Goal: Information Seeking & Learning: Learn about a topic

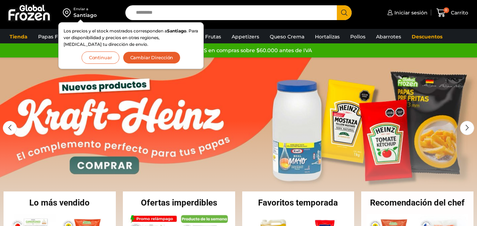
click at [107, 60] on button "Continuar" at bounding box center [101, 58] width 38 height 12
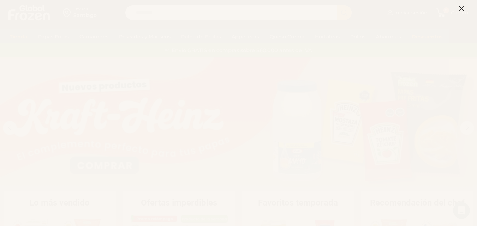
click at [461, 9] on line at bounding box center [461, 8] width 5 height 5
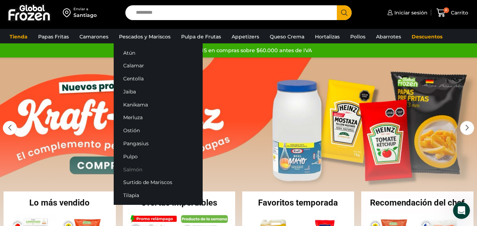
click at [134, 169] on link "Salmón" at bounding box center [158, 169] width 89 height 13
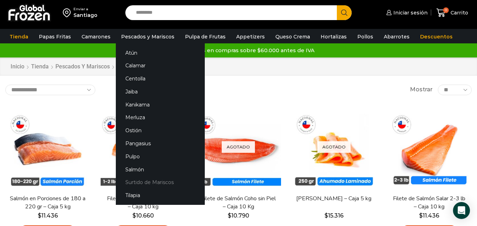
click at [138, 179] on link "Surtido de Mariscos" at bounding box center [160, 182] width 89 height 13
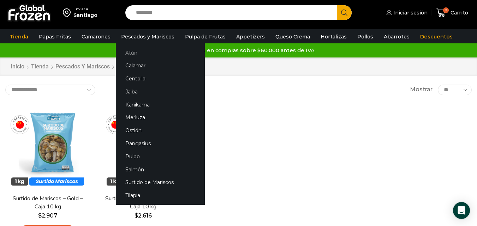
click at [132, 59] on link "Atún" at bounding box center [160, 52] width 89 height 13
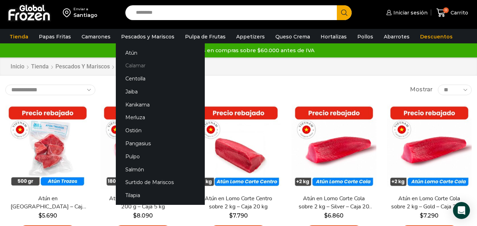
click at [142, 65] on link "Calamar" at bounding box center [160, 65] width 89 height 13
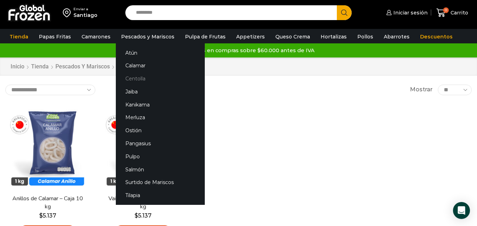
click at [135, 80] on link "Centolla" at bounding box center [160, 78] width 89 height 13
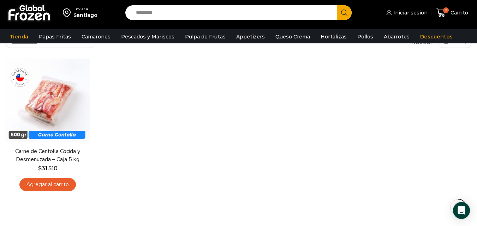
scroll to position [55, 0]
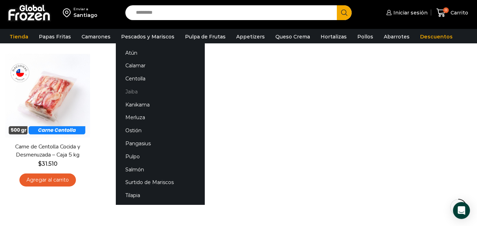
click at [133, 93] on link "Jaiba" at bounding box center [160, 91] width 89 height 13
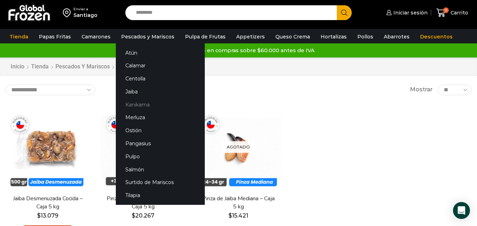
click at [145, 106] on link "Kanikama" at bounding box center [160, 104] width 89 height 13
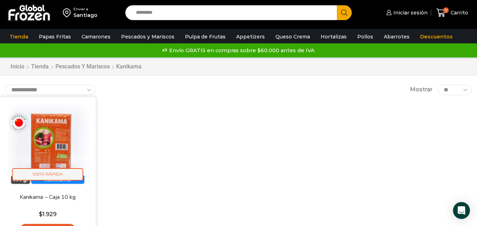
click at [71, 174] on span "Vista Rápida" at bounding box center [47, 174] width 71 height 12
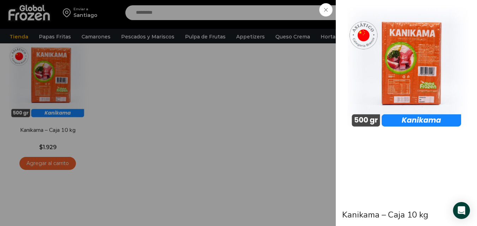
scroll to position [68, 0]
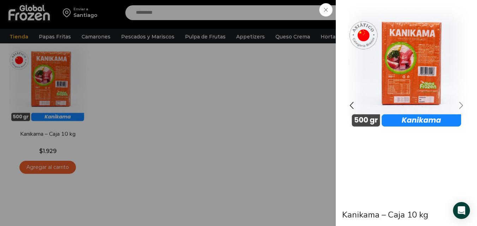
click at [461, 106] on div "Next slide" at bounding box center [461, 106] width 18 height 18
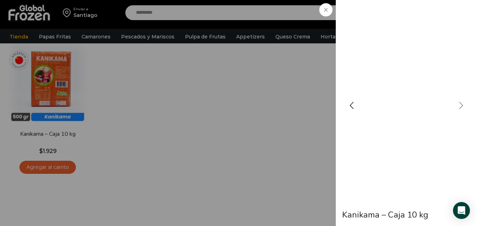
click at [461, 106] on div "Next slide" at bounding box center [461, 106] width 18 height 18
click at [323, 5] on span at bounding box center [325, 9] width 13 height 13
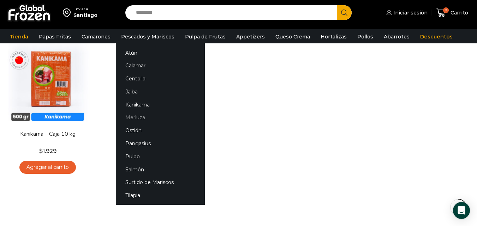
click at [137, 119] on link "Merluza" at bounding box center [160, 117] width 89 height 13
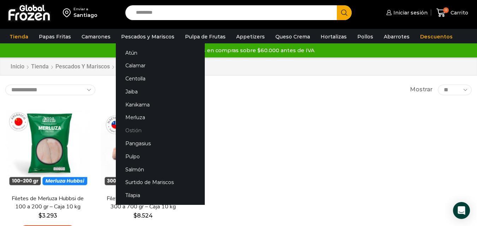
click at [132, 130] on link "Ostión" at bounding box center [160, 130] width 89 height 13
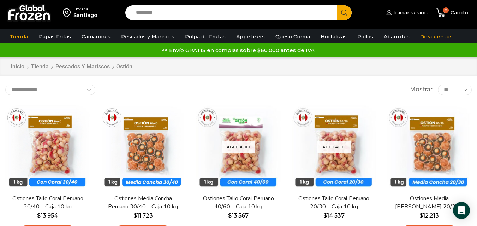
scroll to position [1, 0]
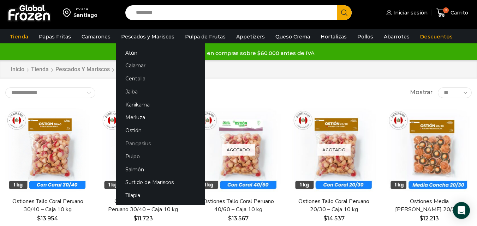
click at [137, 145] on link "Pangasius" at bounding box center [160, 143] width 89 height 13
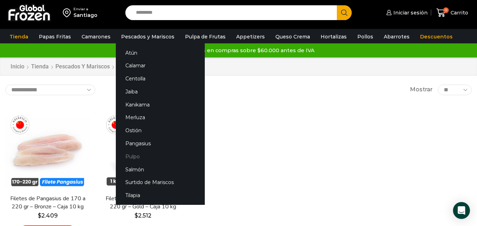
click at [135, 157] on link "Pulpo" at bounding box center [160, 156] width 89 height 13
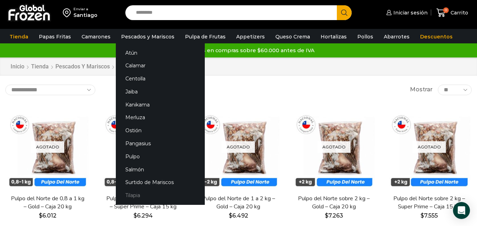
click at [125, 196] on link "Tilapia" at bounding box center [160, 195] width 89 height 13
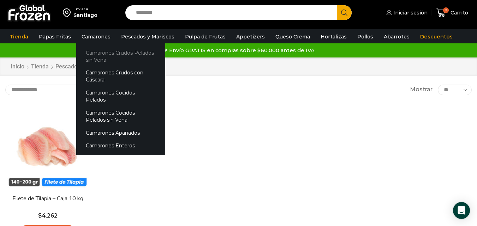
click at [95, 58] on link "Camarones Crudos Pelados sin Vena" at bounding box center [120, 56] width 89 height 20
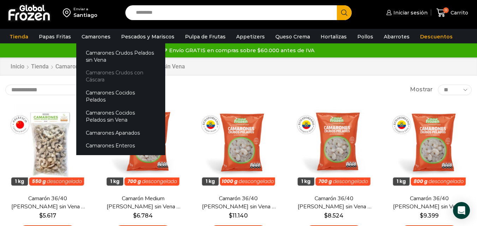
click at [116, 80] on link "Camarones Crudos con Cáscara" at bounding box center [120, 76] width 89 height 20
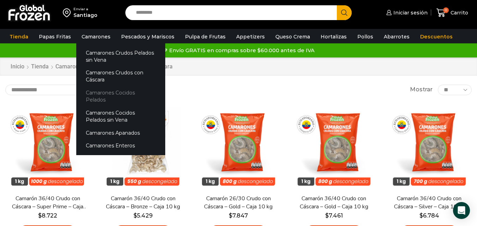
click at [104, 93] on link "Camarones Cocidos Pelados" at bounding box center [120, 96] width 89 height 20
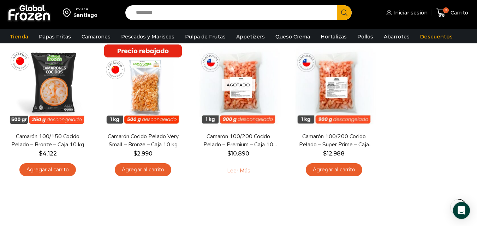
scroll to position [65, 0]
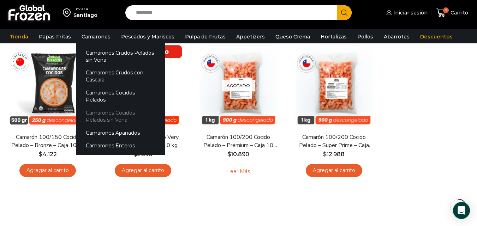
click at [109, 109] on link "Camarones Cocidos Pelados sin Vena" at bounding box center [120, 116] width 89 height 20
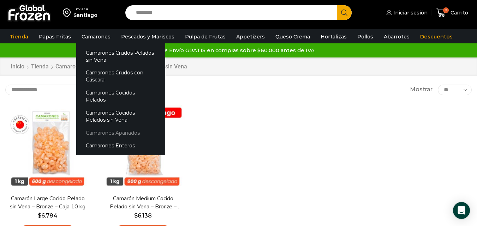
click at [104, 128] on link "Camarones Apanados" at bounding box center [120, 132] width 89 height 13
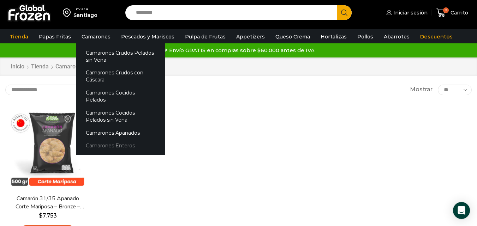
click at [97, 139] on link "Camarones Enteros" at bounding box center [120, 145] width 89 height 13
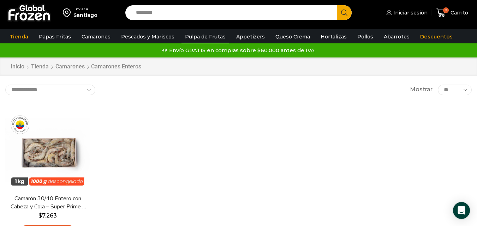
click at [210, 34] on link "Pulpa de Frutas" at bounding box center [205, 36] width 48 height 13
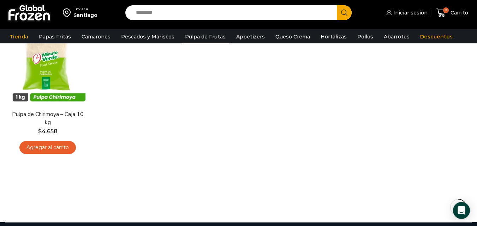
scroll to position [254, 0]
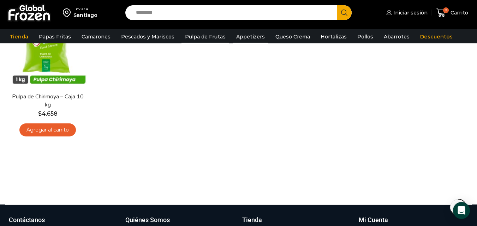
click at [246, 35] on link "Appetizers" at bounding box center [251, 36] width 36 height 13
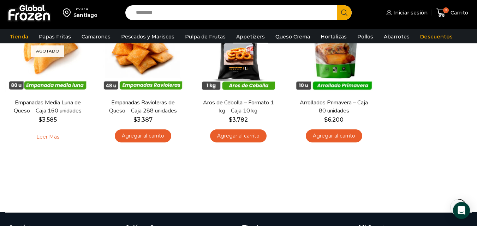
scroll to position [99, 0]
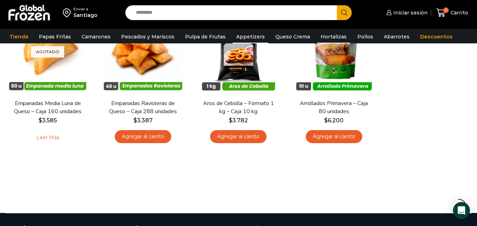
click at [329, 37] on link "Hortalizas" at bounding box center [333, 36] width 33 height 13
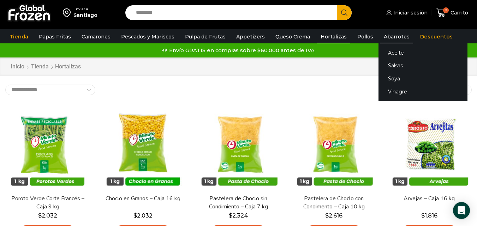
click at [382, 36] on link "Abarrotes" at bounding box center [396, 36] width 33 height 13
